Goal: Transaction & Acquisition: Subscribe to service/newsletter

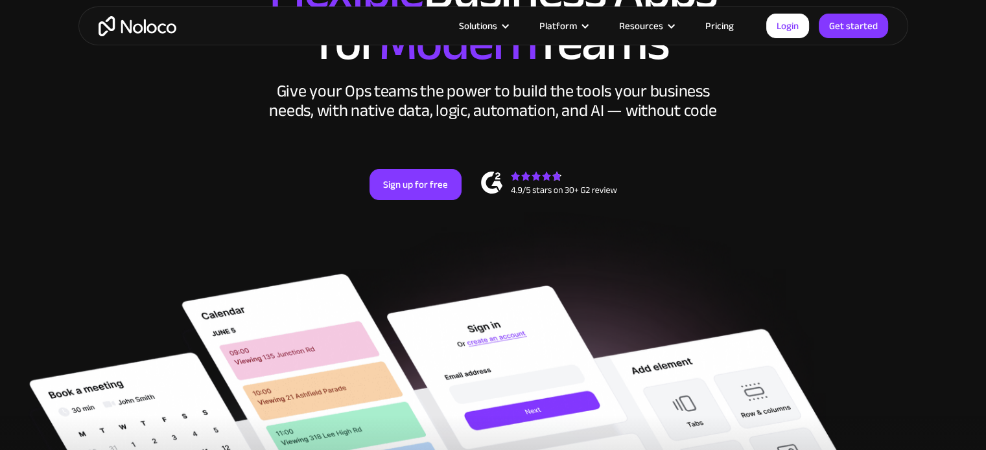
scroll to position [168, 0]
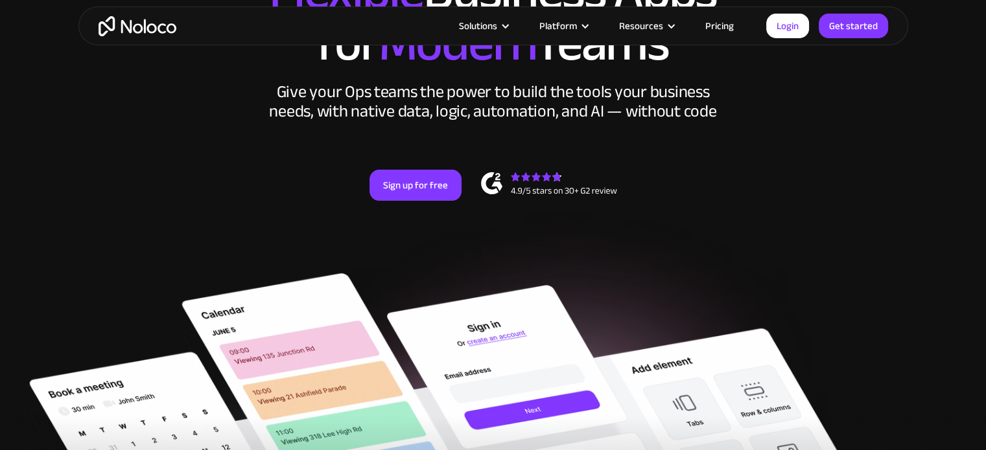
click at [796, 26] on link "Login" at bounding box center [787, 26] width 43 height 25
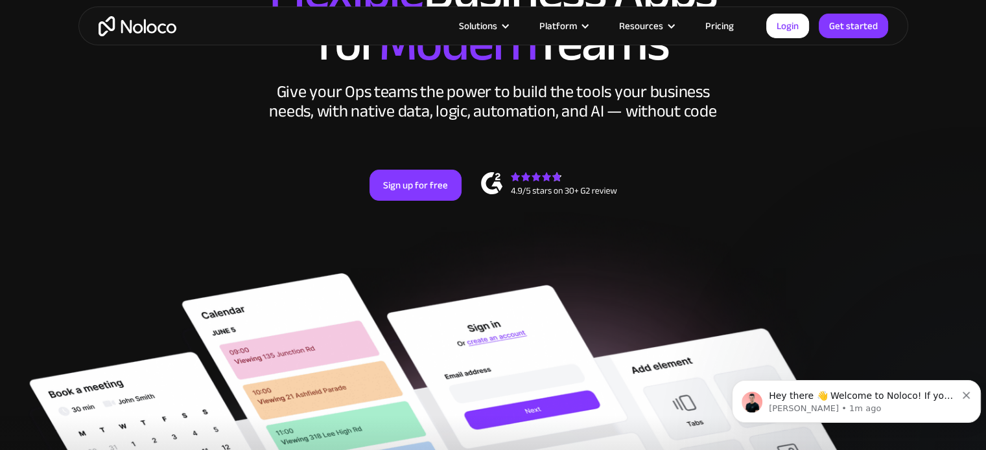
scroll to position [0, 0]
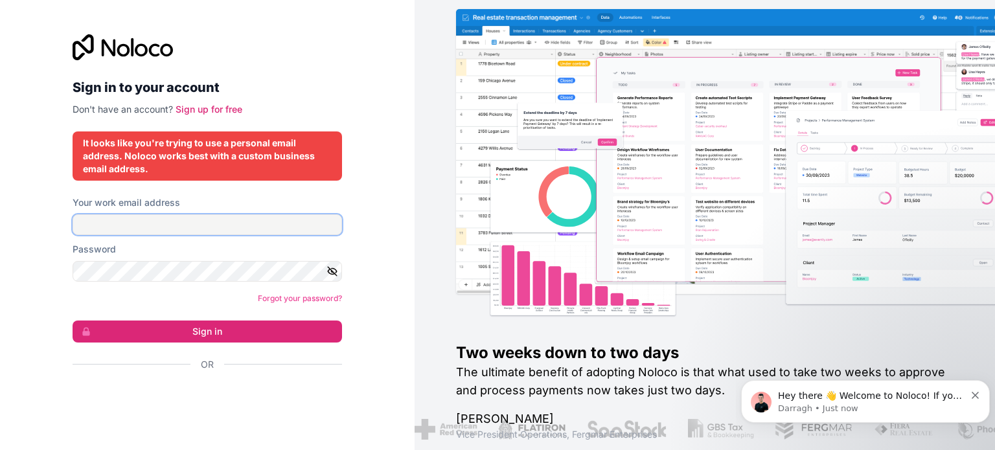
click at [232, 220] on input "Your work email address" at bounding box center [208, 225] width 270 height 21
type input "ג"
type input "[EMAIL_ADDRESS][DOMAIN_NAME]"
click at [206, 328] on button "Sign in" at bounding box center [208, 332] width 270 height 22
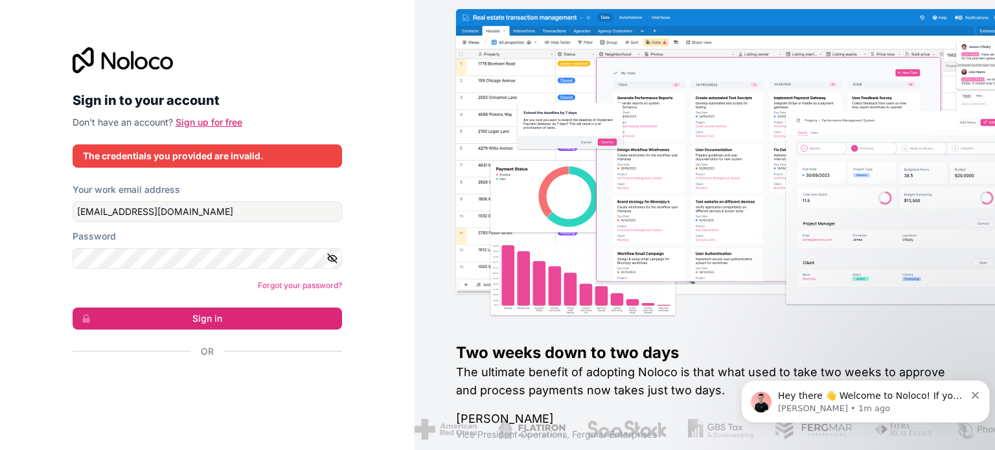
click at [223, 121] on link "Sign up for free" at bounding box center [209, 122] width 67 height 11
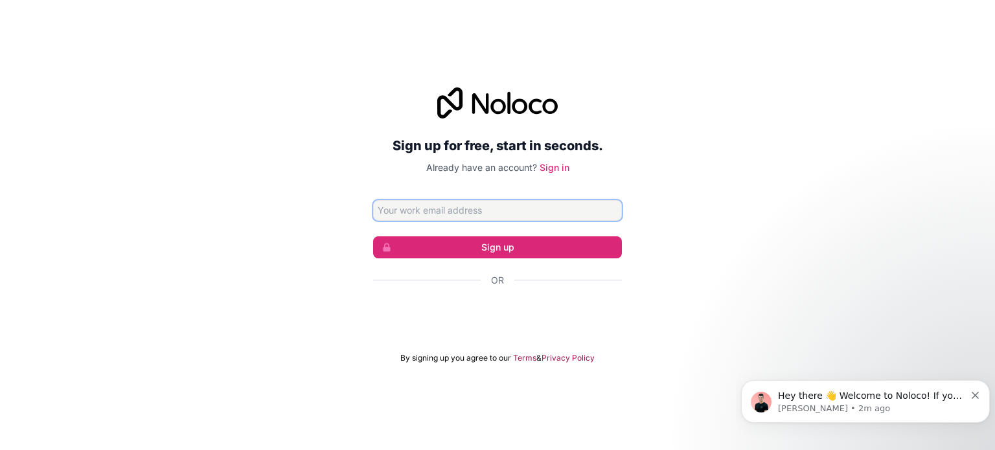
click at [443, 213] on input "Email address" at bounding box center [497, 210] width 249 height 21
click at [351, 284] on div "Sign up for free, start in seconds. Already have an account? Sign in Sign up Or…" at bounding box center [497, 225] width 995 height 312
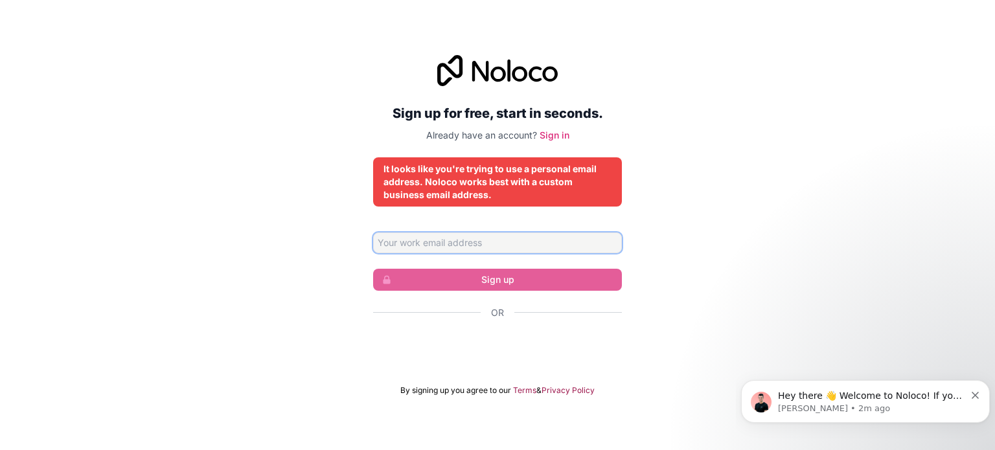
click at [574, 242] on input "Email address" at bounding box center [497, 243] width 249 height 21
type input "ג"
click at [495, 241] on input "[EMAIL_ADDRESS][DOMAIN_NAME]" at bounding box center [497, 243] width 249 height 21
click at [487, 244] on input "[EMAIL_ADDRESS][DOMAIN_NAME]" at bounding box center [497, 243] width 249 height 21
type input "[EMAIL_ADDRESS][DOMAIN_NAME]"
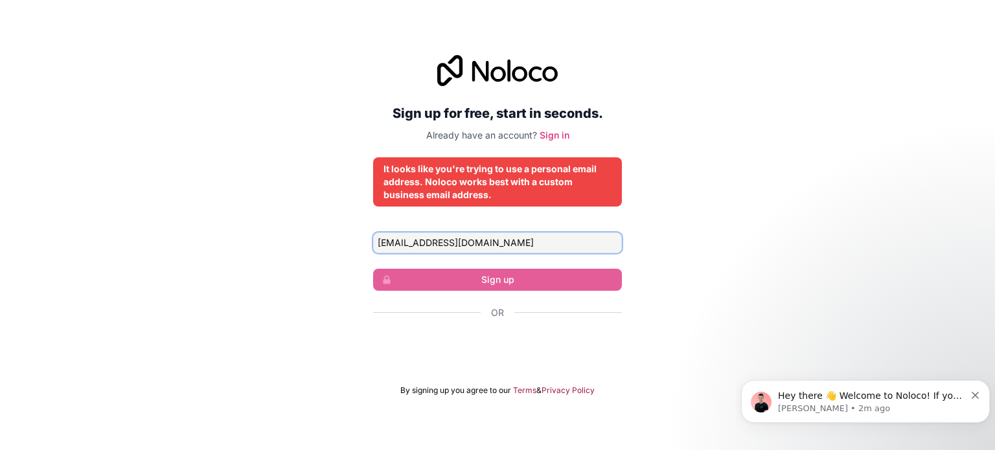
click at [478, 251] on input "[EMAIL_ADDRESS][DOMAIN_NAME]" at bounding box center [497, 243] width 249 height 21
